Goal: Task Accomplishment & Management: Manage account settings

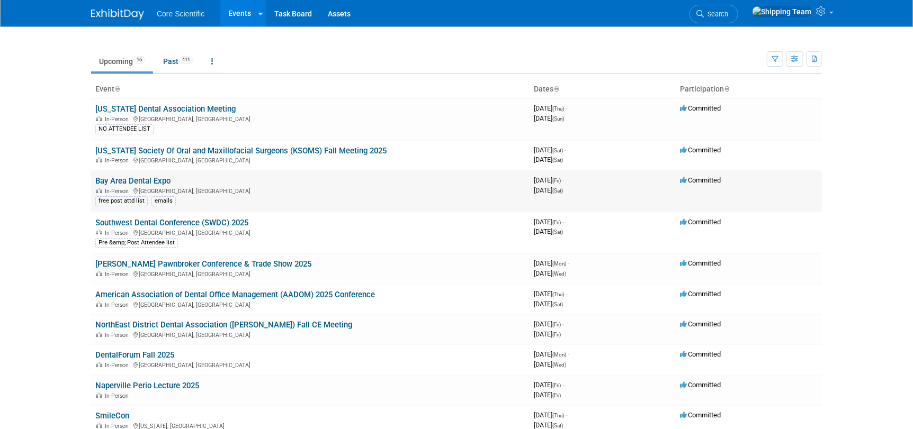
click at [128, 182] on link "Bay Area Dental Expo" at bounding box center [132, 181] width 75 height 10
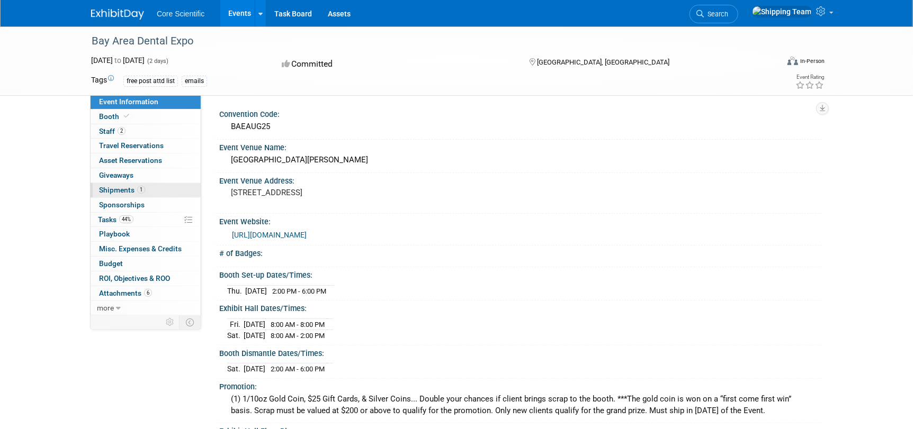
click at [116, 191] on span "Shipments 1" at bounding box center [122, 190] width 46 height 8
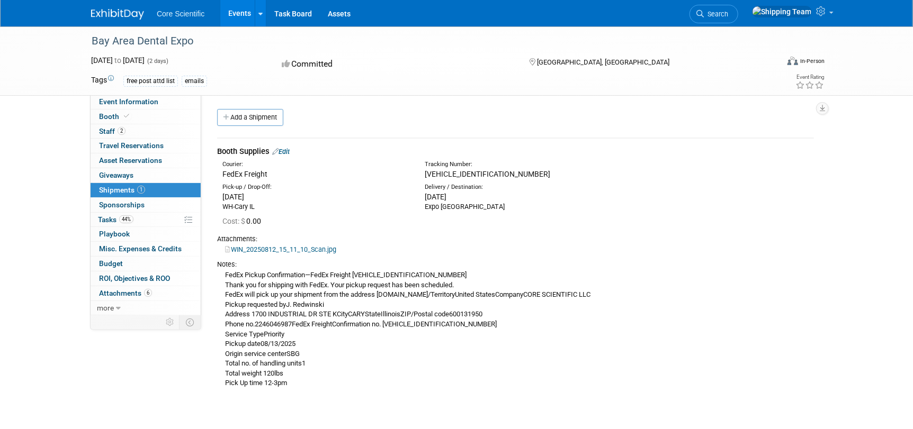
click at [290, 150] on link "Edit" at bounding box center [280, 152] width 17 height 8
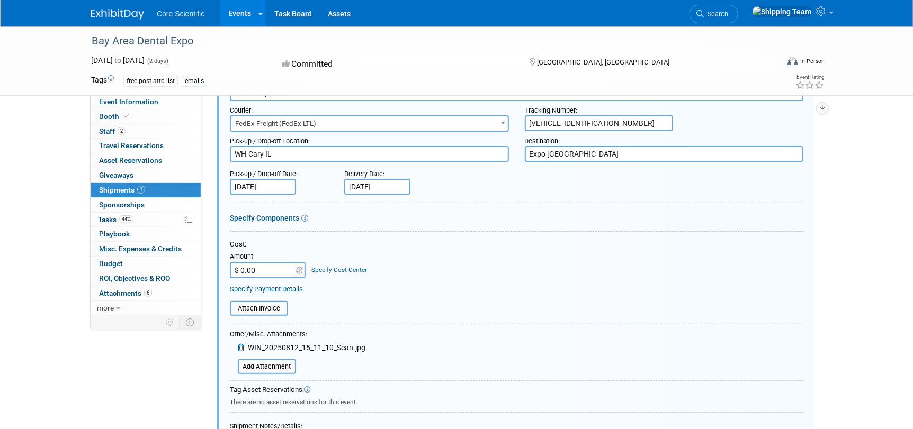
scroll to position [174, 0]
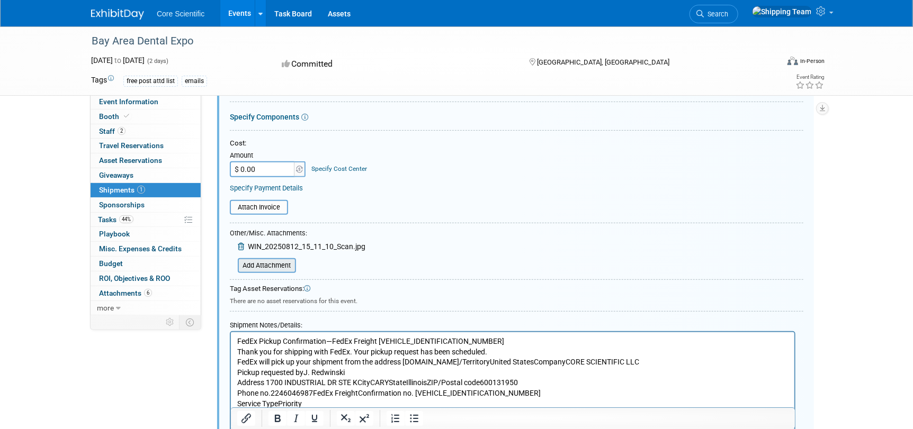
click at [254, 267] on input "file" at bounding box center [232, 265] width 126 height 13
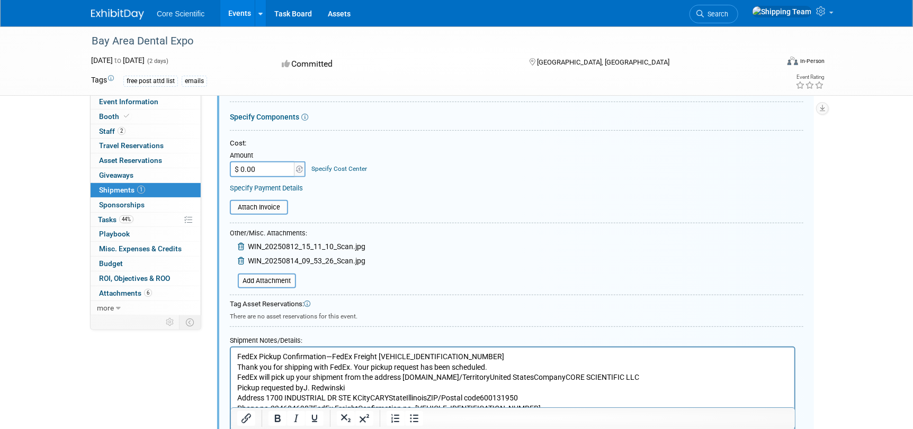
scroll to position [386, 0]
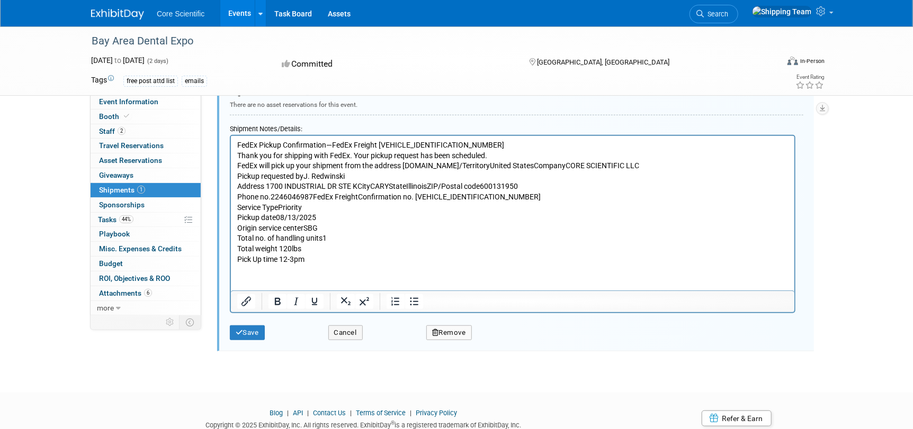
click at [274, 217] on p "FedEx Pickup Confirmation—FedEx Freight [VEHICLE_IDENTIFICATION_NUMBER] Thank y…" at bounding box center [512, 202] width 551 height 124
click at [294, 257] on p "FedEx Pickup Confirmation—FedEx Freight [VEHICLE_IDENTIFICATION_NUMBER] Thank y…" at bounding box center [512, 202] width 551 height 124
click at [261, 332] on button "Save" at bounding box center [247, 333] width 35 height 15
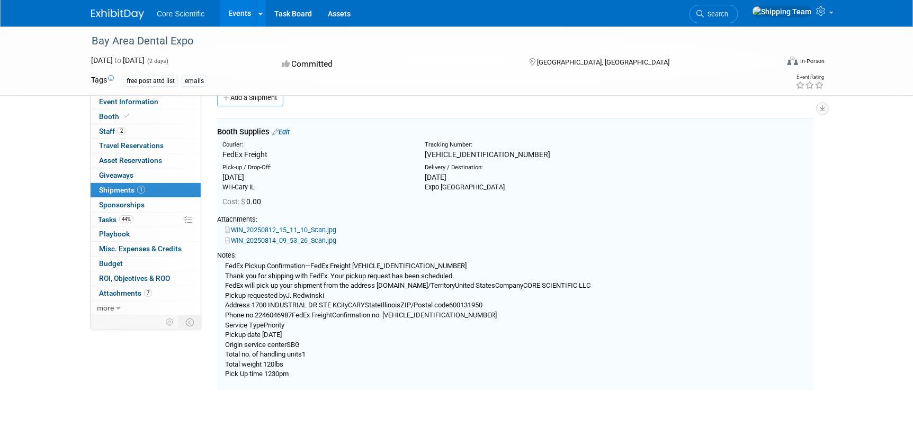
scroll to position [15, 0]
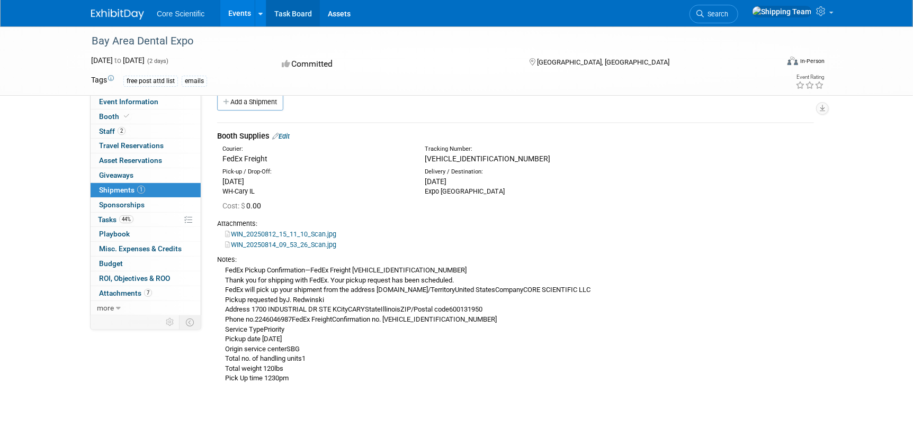
click at [297, 14] on link "Task Board" at bounding box center [292, 13] width 53 height 26
